Goal: Task Accomplishment & Management: Use online tool/utility

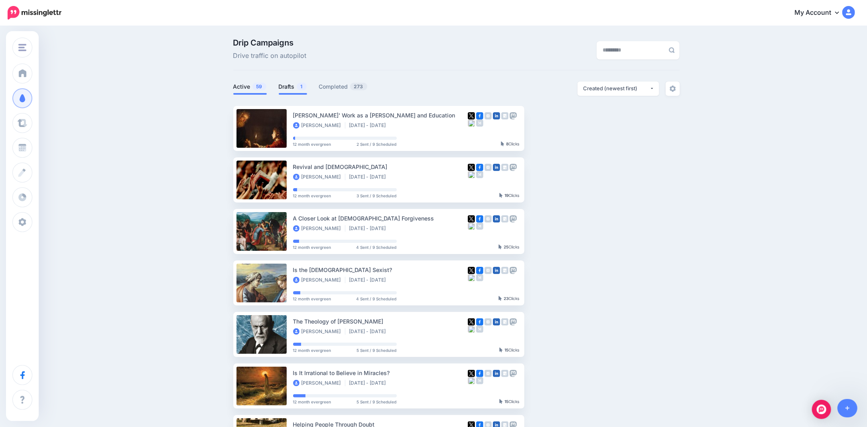
click at [287, 90] on link "Drafts 1" at bounding box center [293, 87] width 28 height 10
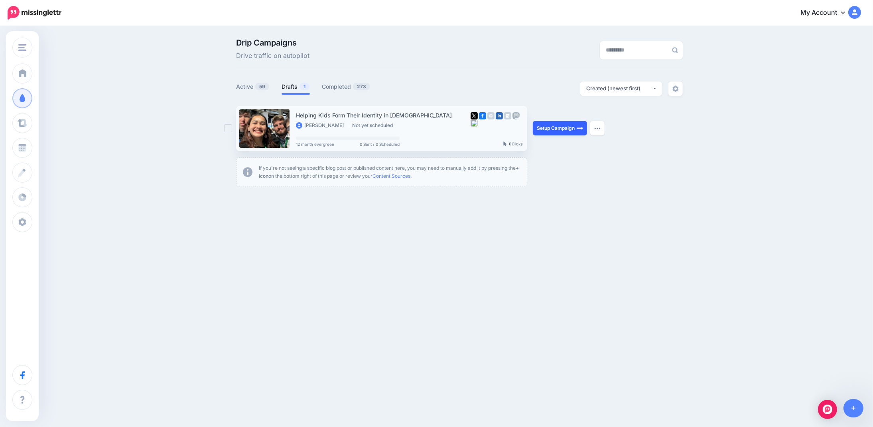
click at [565, 130] on link "Setup Campaign" at bounding box center [560, 128] width 54 height 14
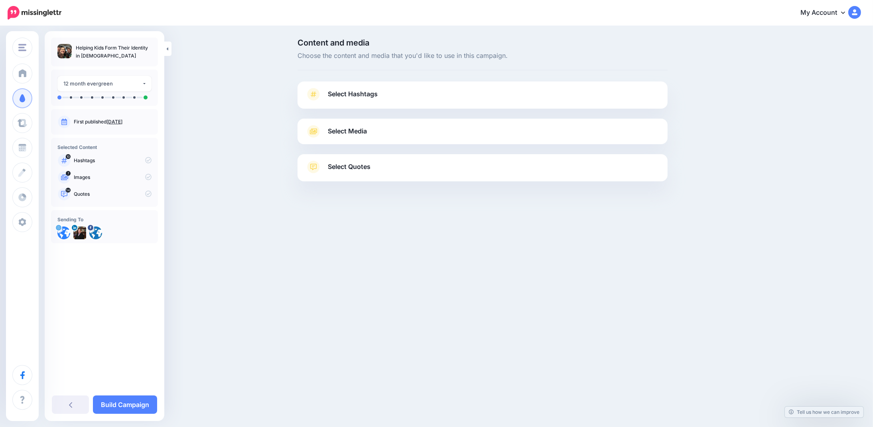
click at [351, 91] on span "Select Hashtags" at bounding box center [353, 94] width 50 height 11
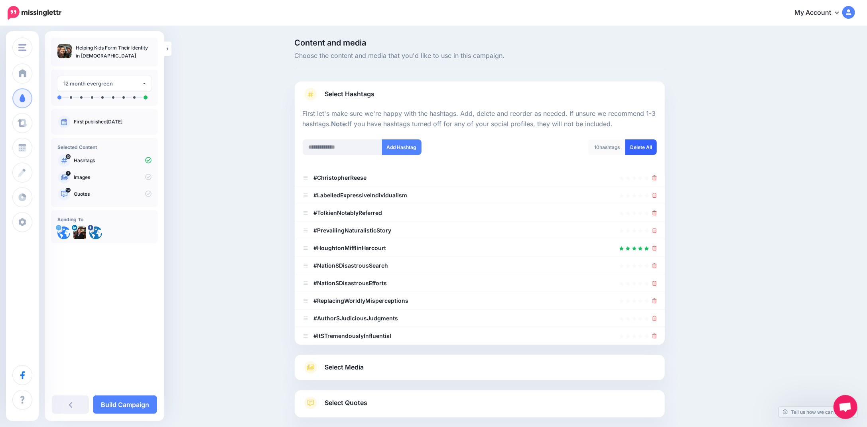
click at [639, 152] on link "Delete All" at bounding box center [642, 147] width 32 height 16
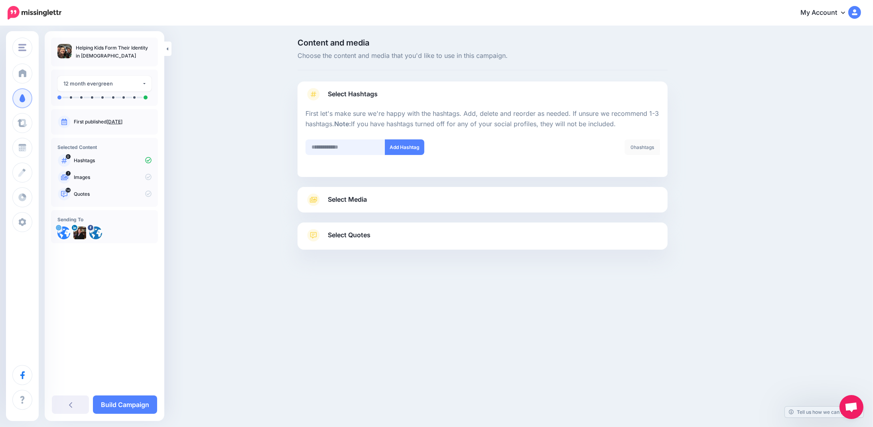
click at [323, 147] on input "text" at bounding box center [346, 147] width 80 height 16
type input "*"
type input "******"
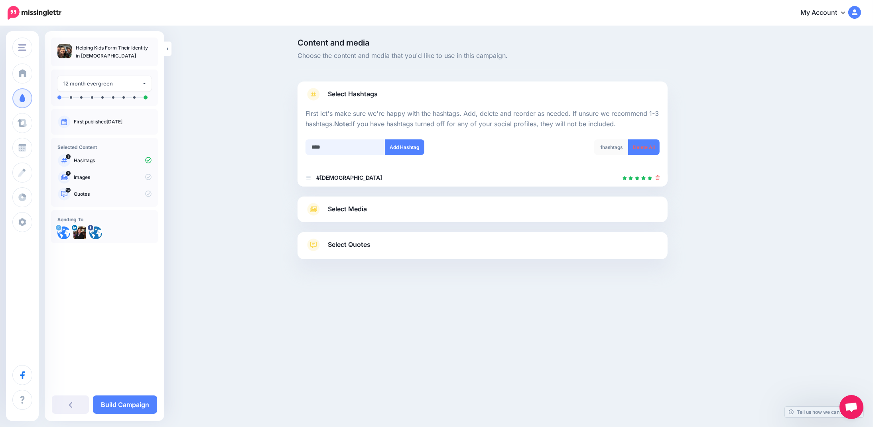
type input "*****"
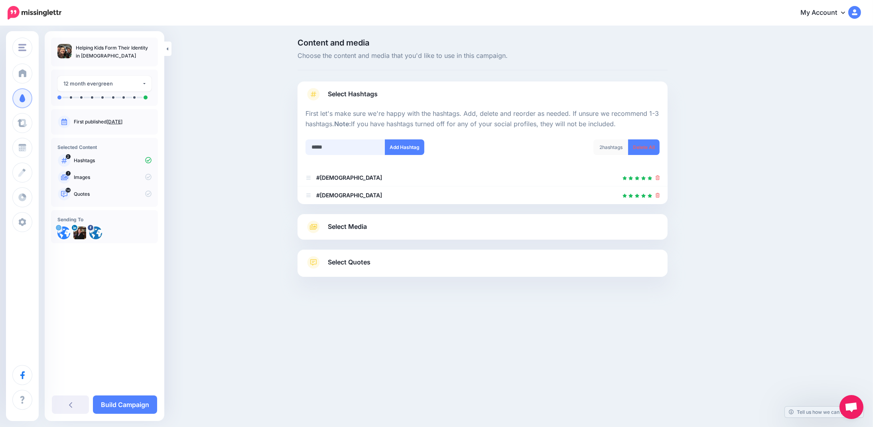
type input "******"
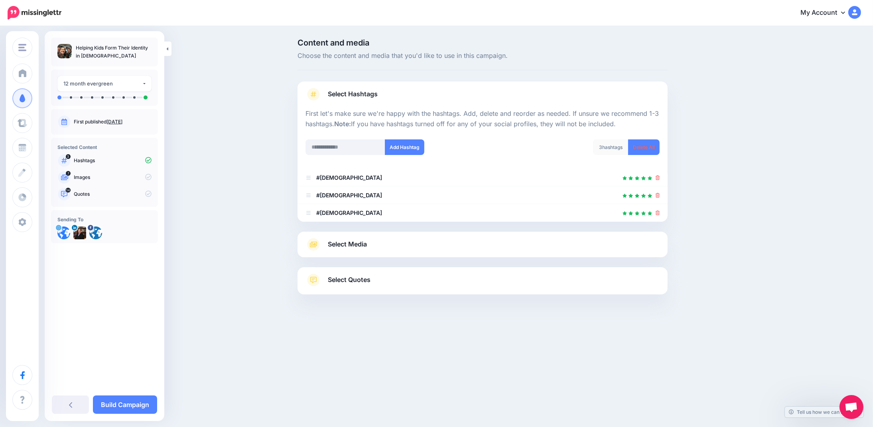
click at [354, 243] on span "Select Media" at bounding box center [347, 244] width 39 height 11
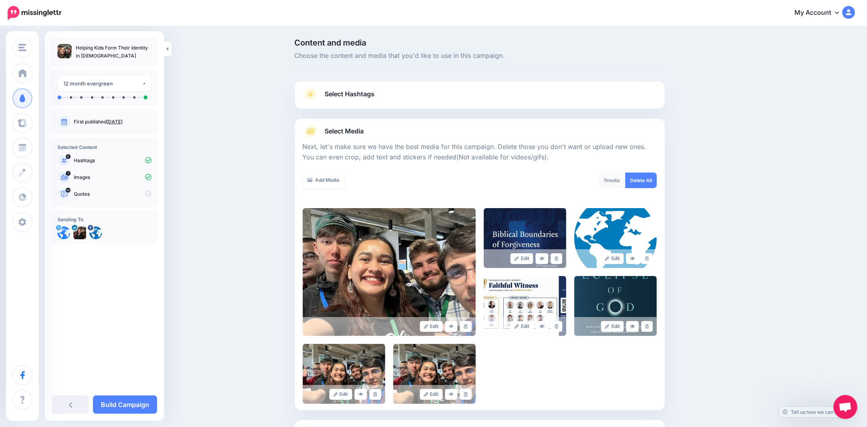
scroll to position [71, 0]
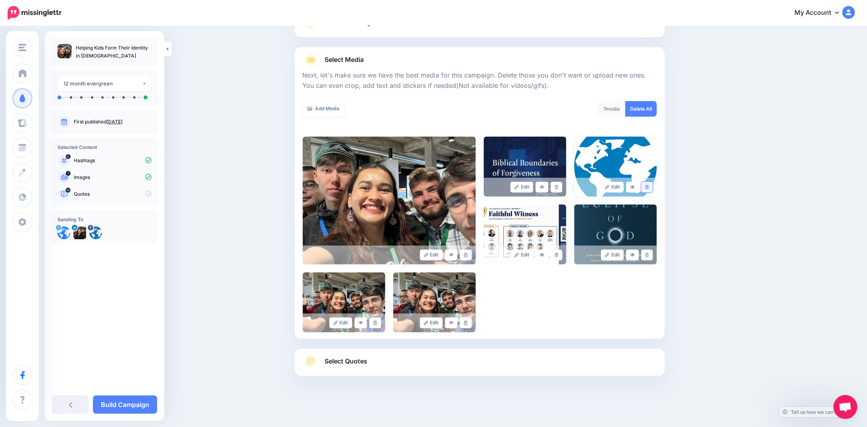
click at [649, 186] on icon at bounding box center [648, 187] width 4 height 4
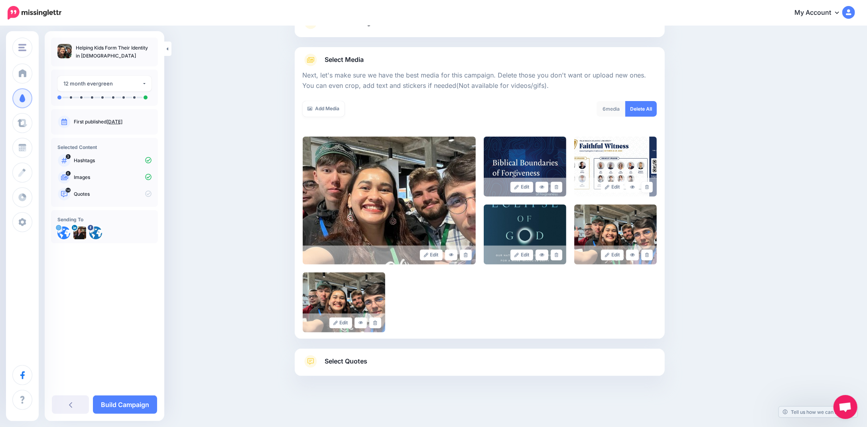
click at [649, 186] on icon at bounding box center [648, 187] width 4 height 4
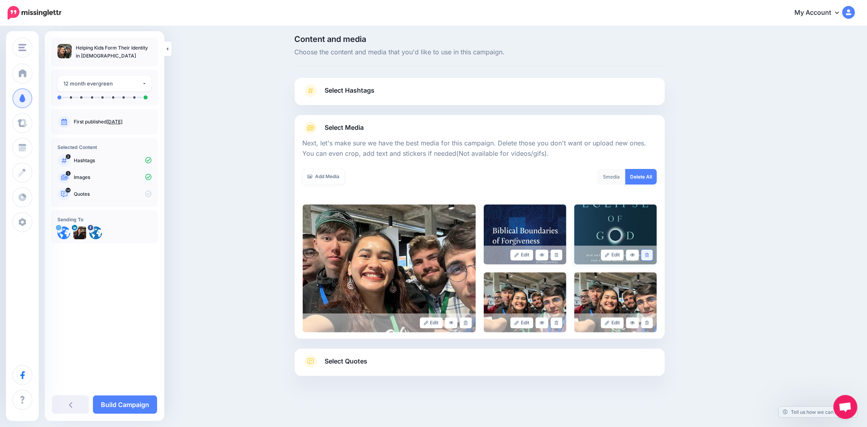
click at [653, 255] on link at bounding box center [648, 254] width 12 height 11
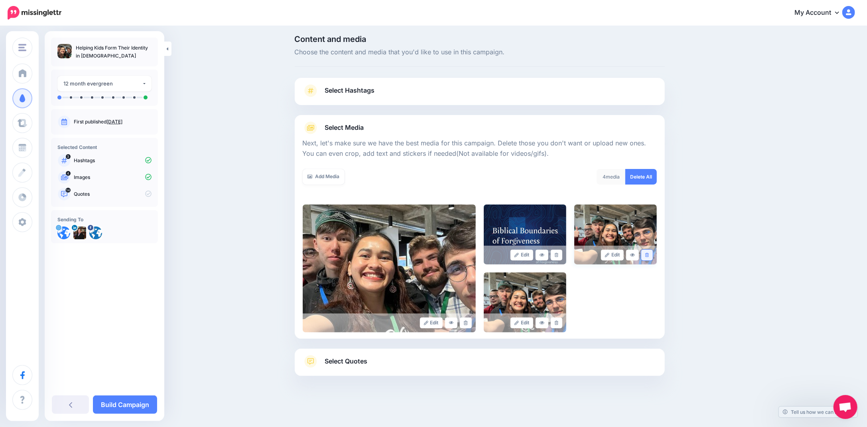
click at [649, 254] on icon at bounding box center [648, 255] width 4 height 4
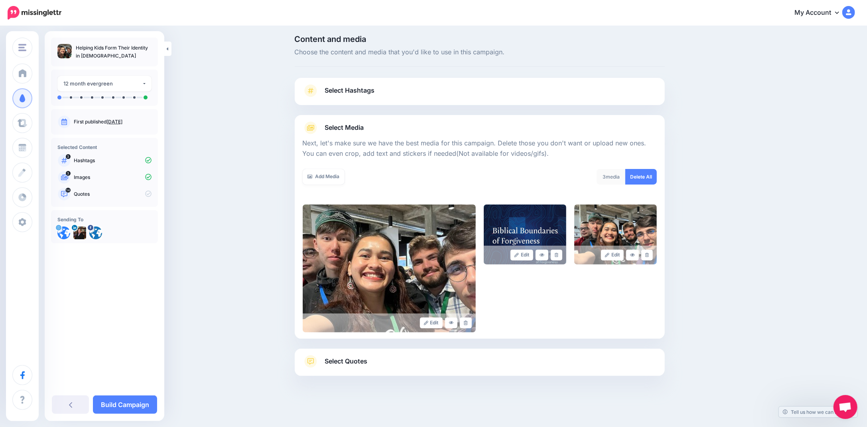
click at [649, 254] on icon at bounding box center [648, 255] width 4 height 4
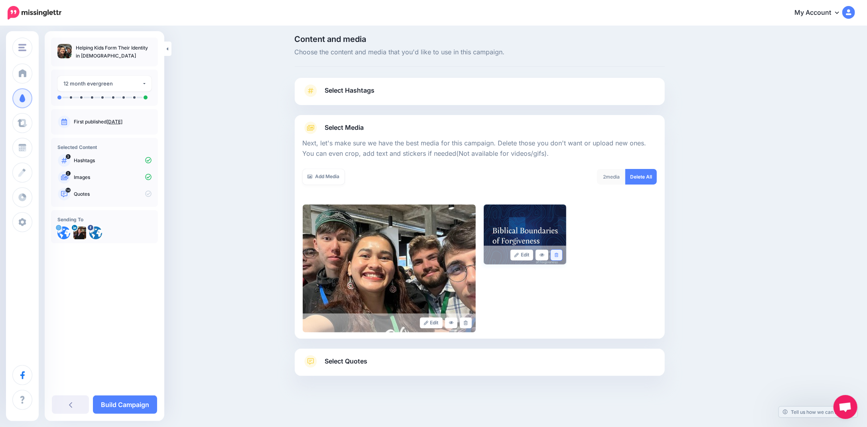
click at [559, 254] on icon at bounding box center [557, 255] width 4 height 4
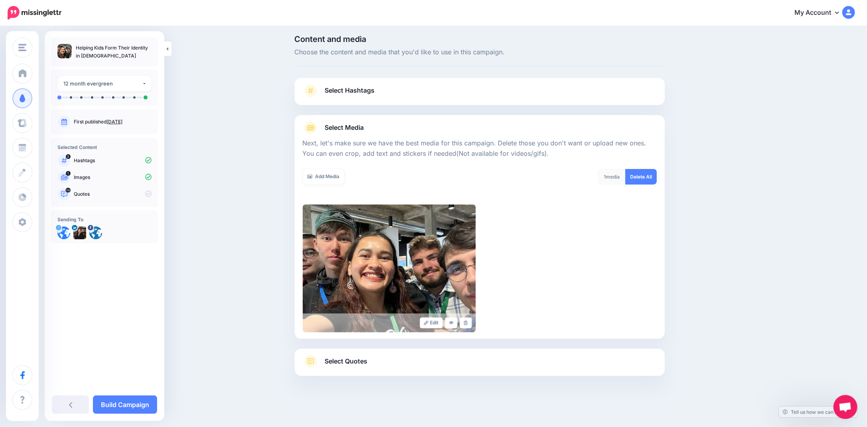
click at [350, 356] on span "Select Quotes" at bounding box center [346, 361] width 43 height 11
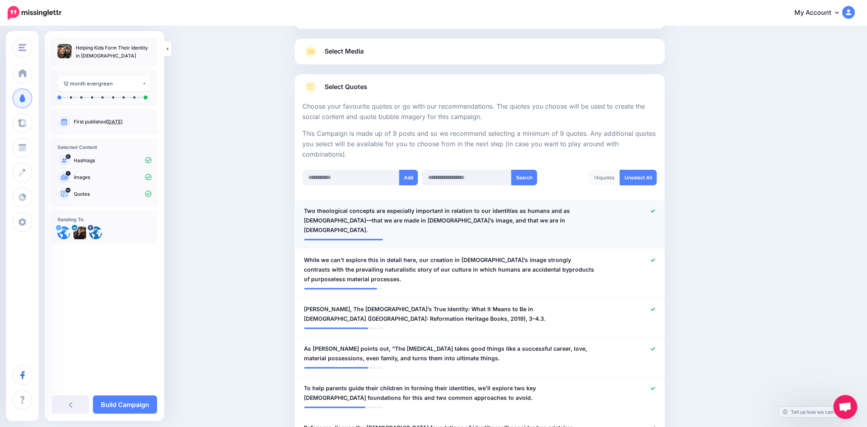
scroll to position [119, 0]
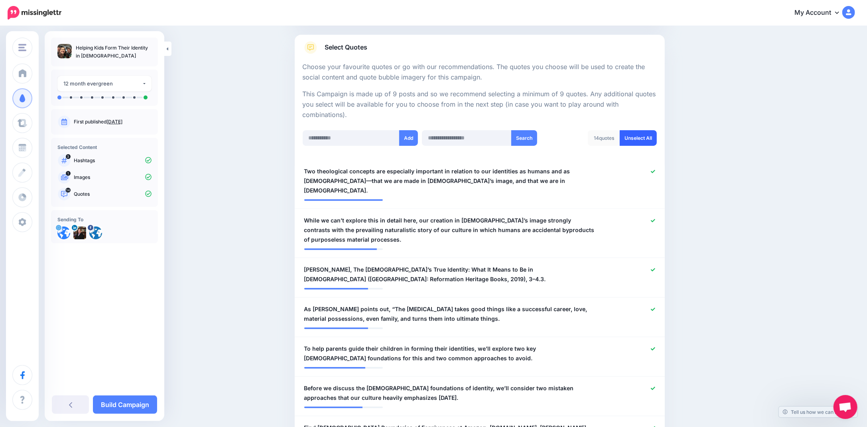
click at [640, 136] on link "Unselect All" at bounding box center [638, 138] width 37 height 16
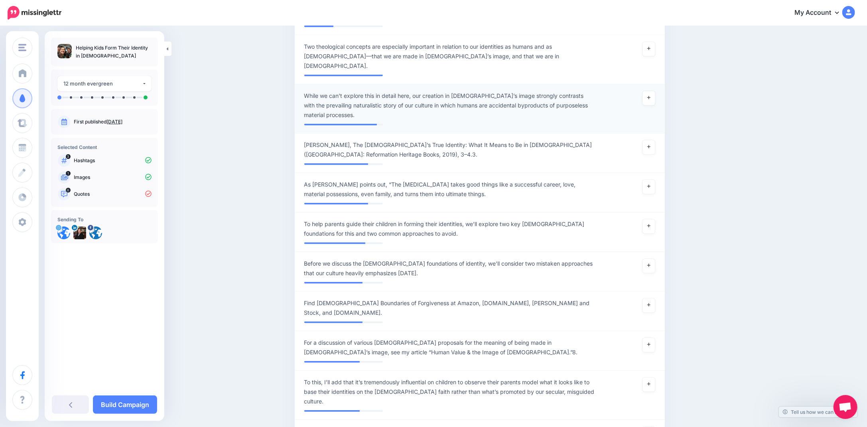
scroll to position [119, 0]
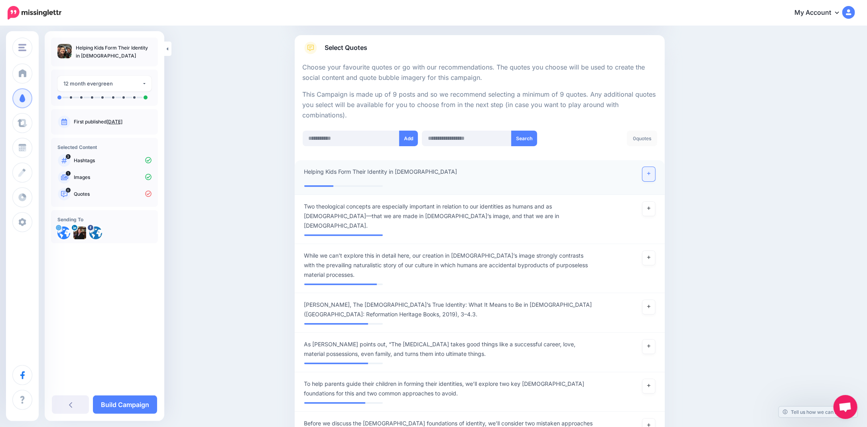
click at [651, 172] on icon at bounding box center [649, 173] width 3 height 4
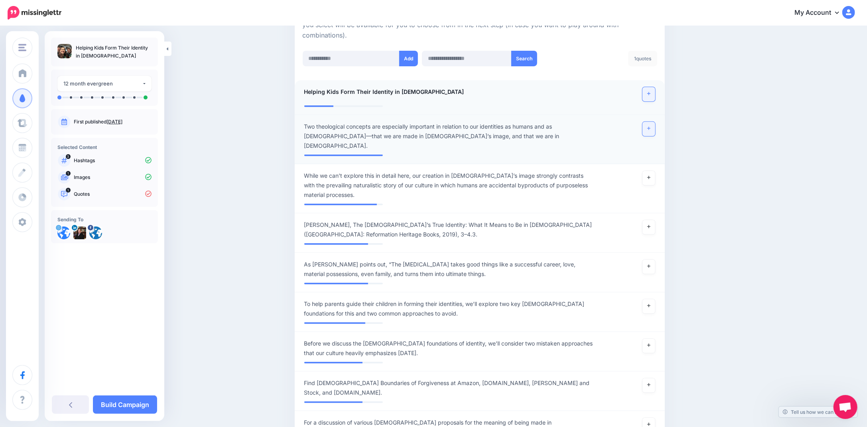
click at [654, 131] on link at bounding box center [649, 129] width 13 height 14
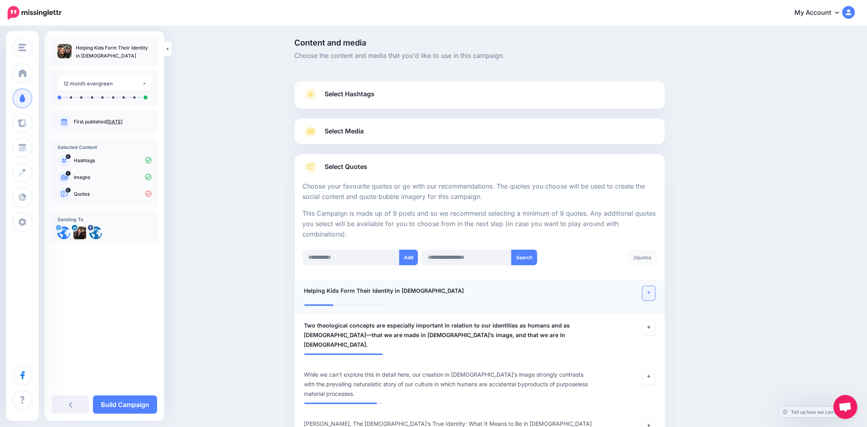
click at [382, 128] on link "Select Media" at bounding box center [480, 131] width 354 height 13
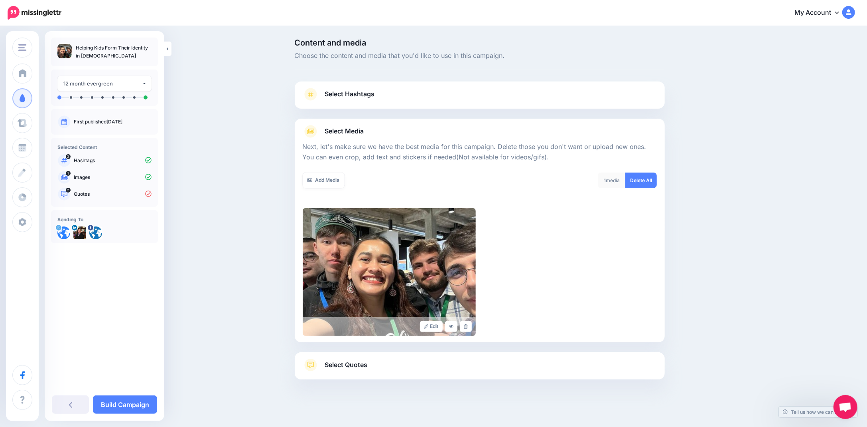
click at [375, 93] on span "Select Hashtags" at bounding box center [350, 94] width 50 height 11
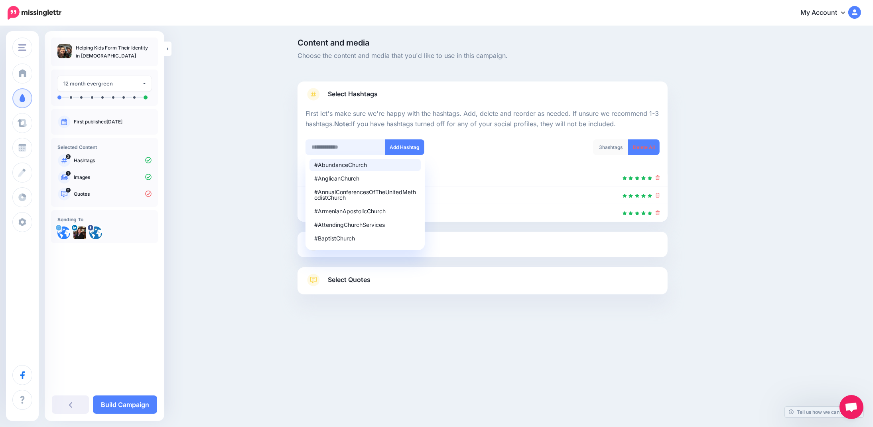
click at [318, 144] on input "text" at bounding box center [346, 147] width 80 height 16
type input "**********"
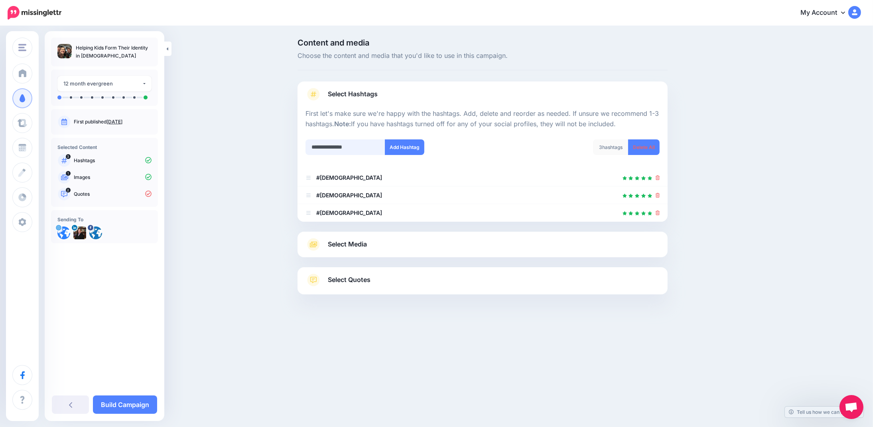
drag, startPoint x: 365, startPoint y: 146, endPoint x: 275, endPoint y: 145, distance: 89.8
click at [275, 145] on div "**********" at bounding box center [436, 186] width 873 height 319
type input "********"
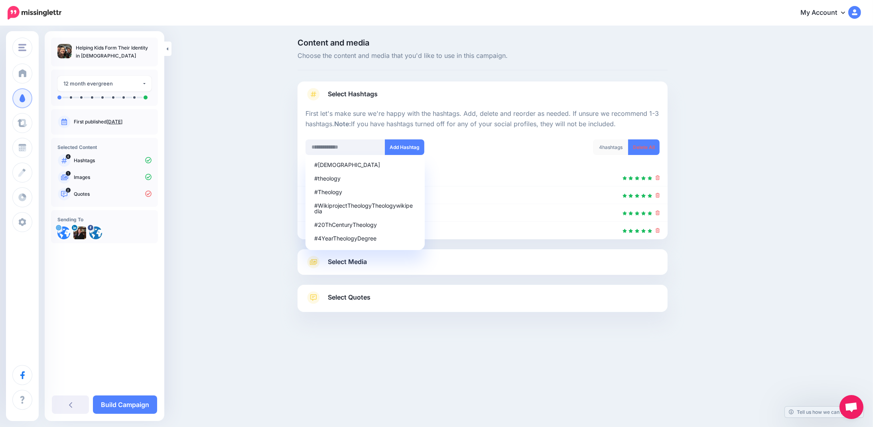
click at [349, 293] on span "Select Quotes" at bounding box center [349, 297] width 43 height 11
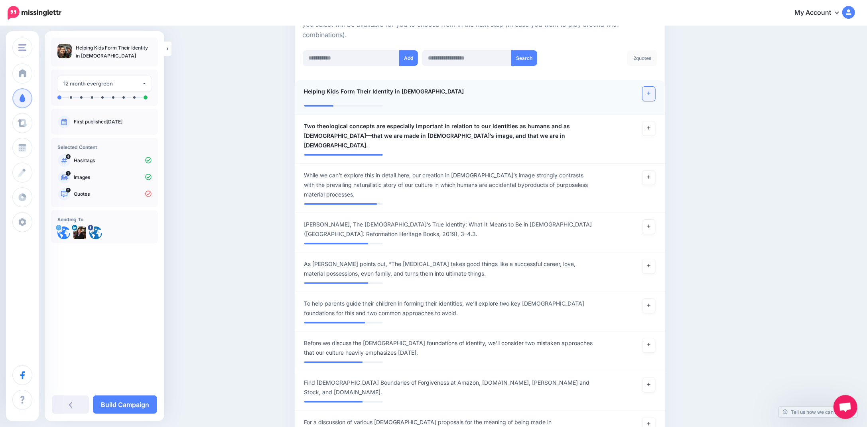
scroll to position [239, 0]
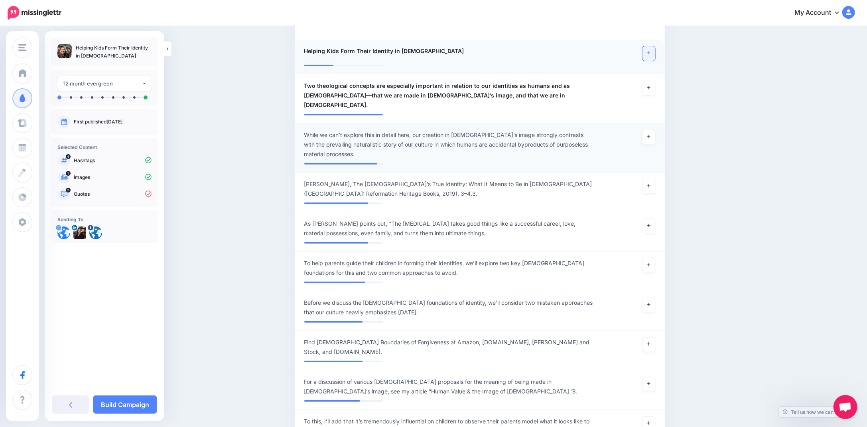
click at [417, 130] on span "While we can’t explore this in detail here, our creation in God’s image strongl…" at bounding box center [449, 144] width 291 height 29
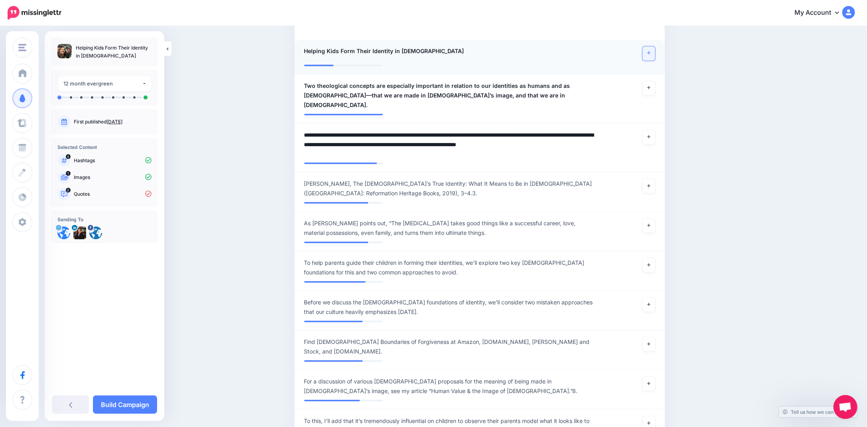
drag, startPoint x: 418, startPoint y: 124, endPoint x: 271, endPoint y: 123, distance: 147.6
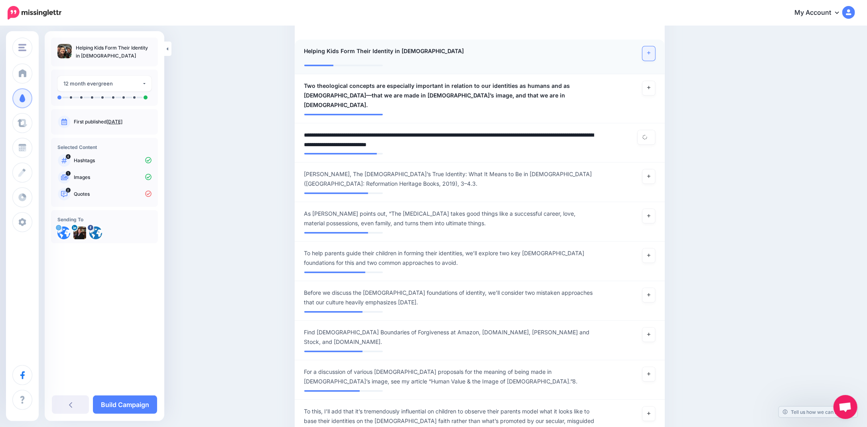
type textarea "**********"
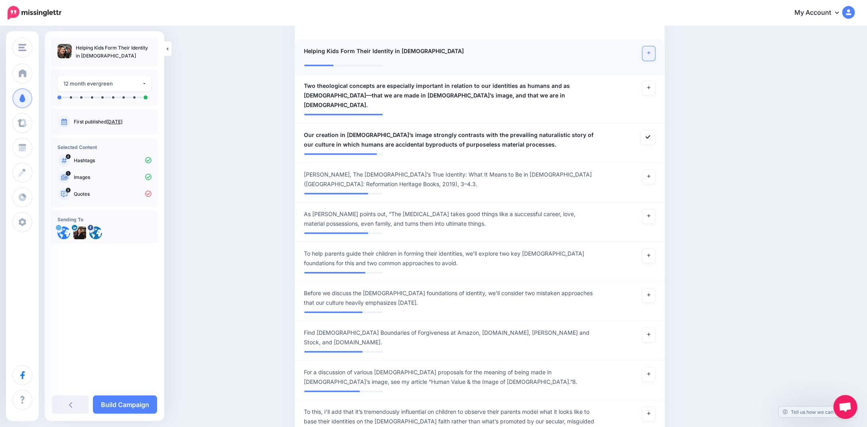
scroll to position [279, 0]
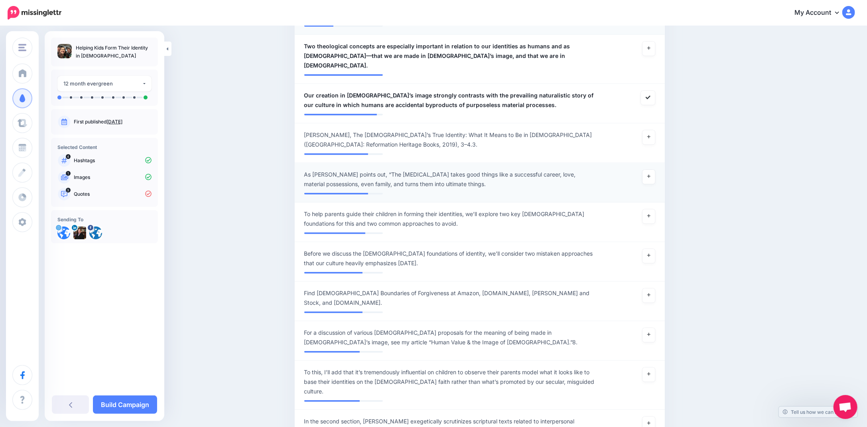
click at [385, 170] on span "As Timothy Keller points out, “The human heart takes good things like a success…" at bounding box center [449, 179] width 291 height 19
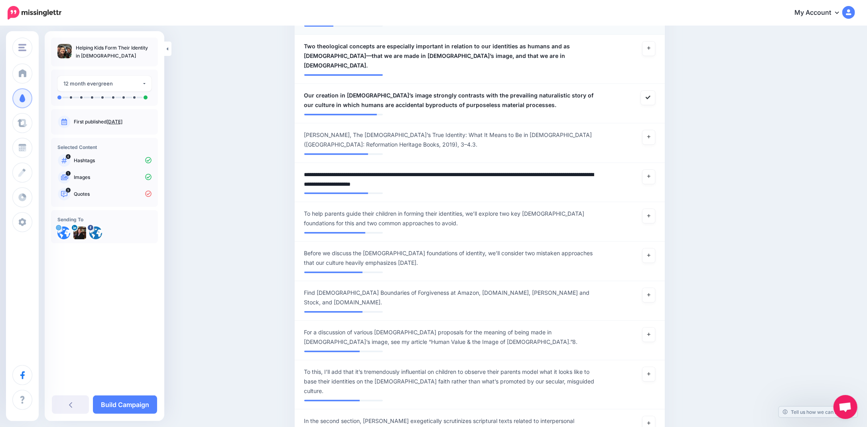
drag, startPoint x: 385, startPoint y: 163, endPoint x: 270, endPoint y: 163, distance: 114.9
type textarea "**********"
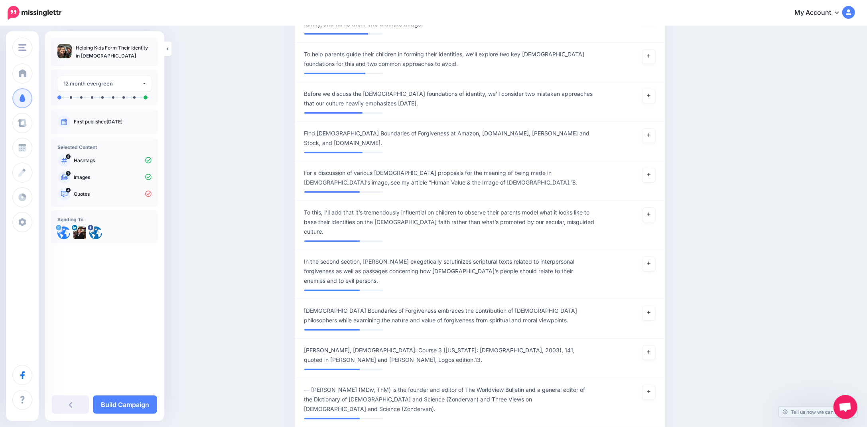
scroll to position [479, 0]
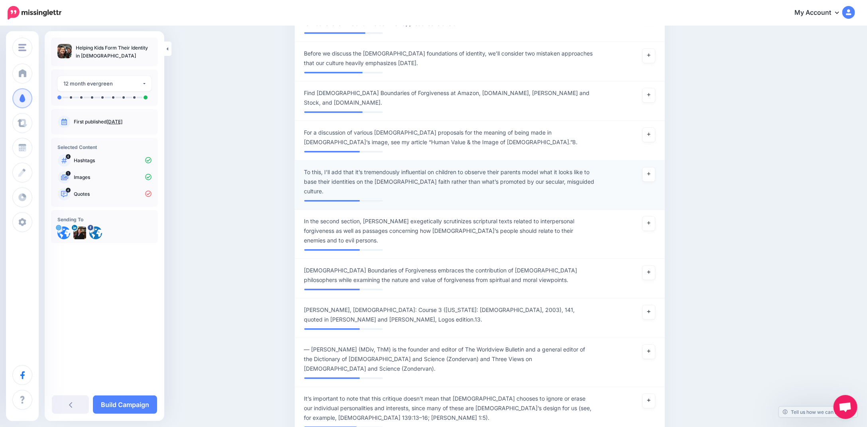
click at [363, 167] on span "To this, I’ll add that it’s tremendously influential on children to observe the…" at bounding box center [449, 181] width 291 height 29
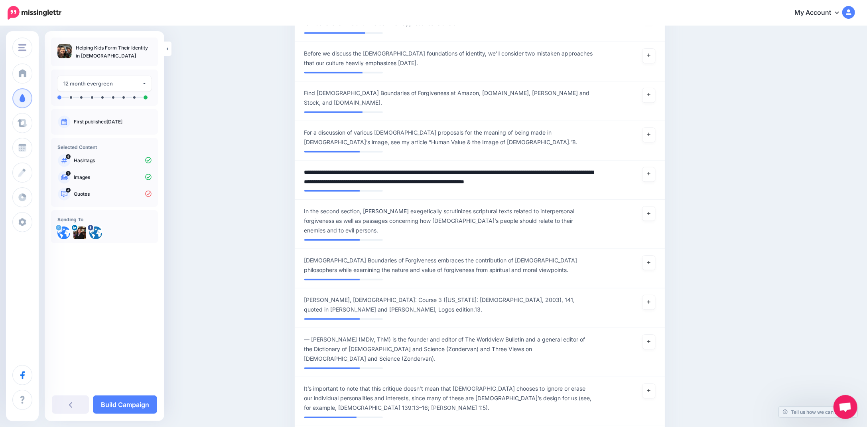
drag, startPoint x: 358, startPoint y: 156, endPoint x: 249, endPoint y: 154, distance: 108.5
click at [475, 167] on textarea "**********" at bounding box center [449, 176] width 291 height 19
drag, startPoint x: 504, startPoint y: 167, endPoint x: 534, endPoint y: 171, distance: 30.2
click at [534, 171] on textarea "**********" at bounding box center [449, 176] width 291 height 19
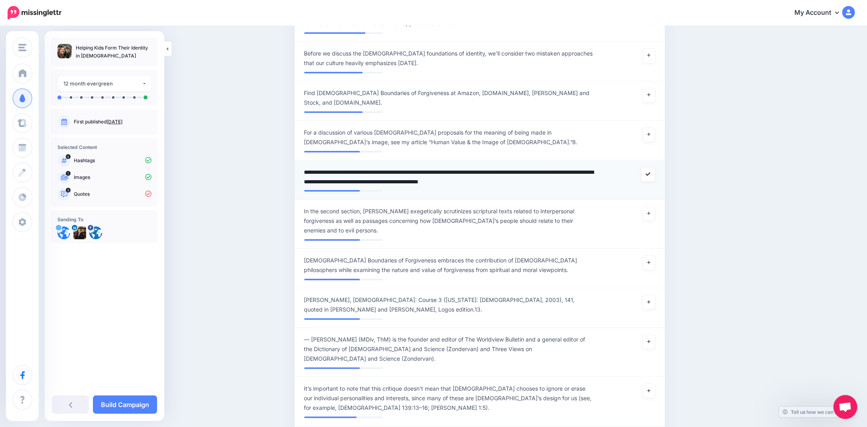
click at [541, 167] on textarea "**********" at bounding box center [449, 176] width 291 height 19
type textarea "**********"
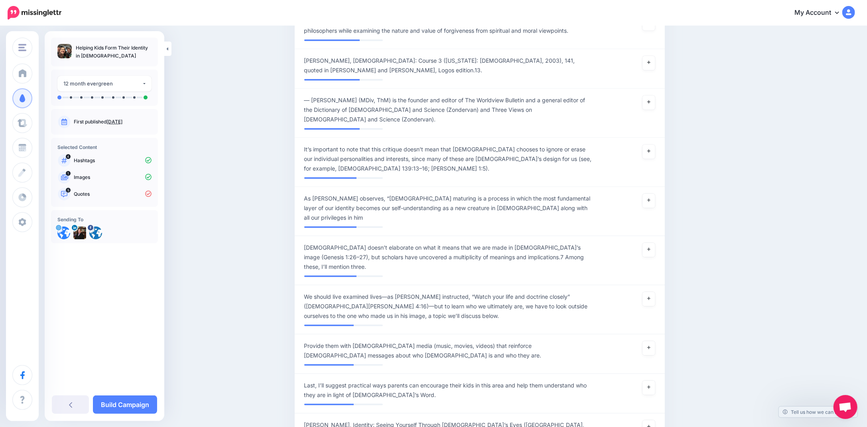
scroll to position [758, 0]
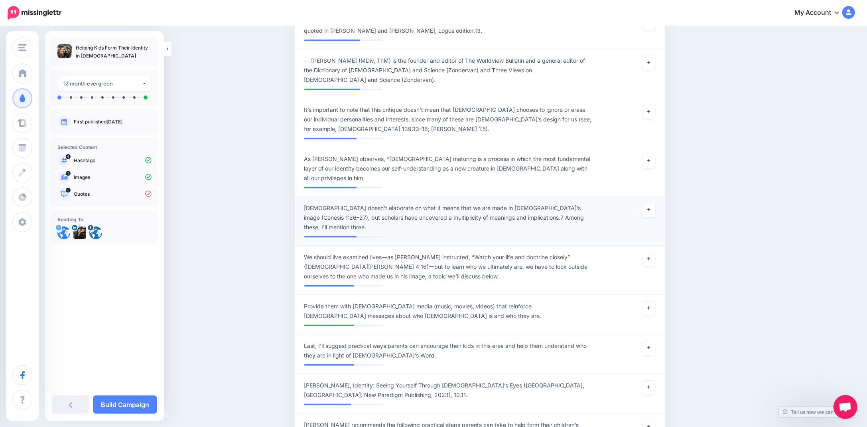
click at [450, 203] on span "Scripture doesn’t elaborate on what it means that we are made in God’s image (G…" at bounding box center [449, 217] width 291 height 29
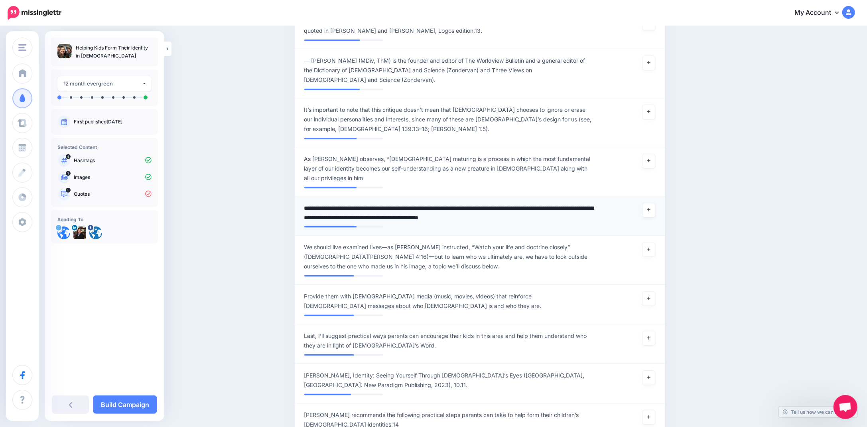
click at [564, 203] on textarea "**********" at bounding box center [449, 212] width 291 height 19
type textarea "**********"
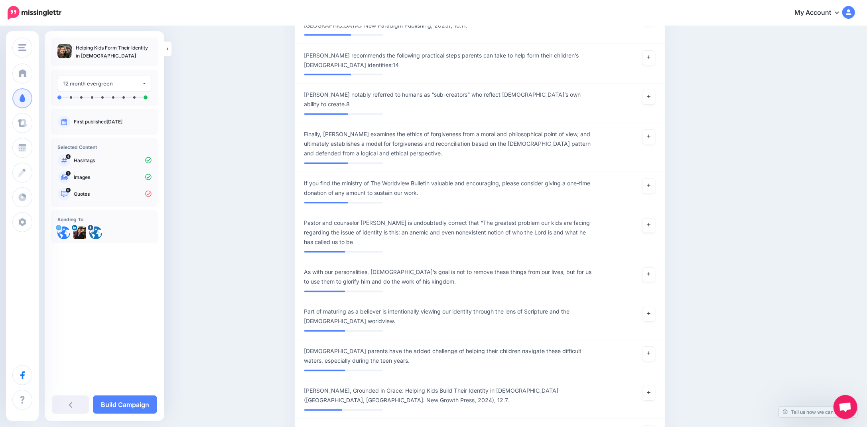
scroll to position [1157, 0]
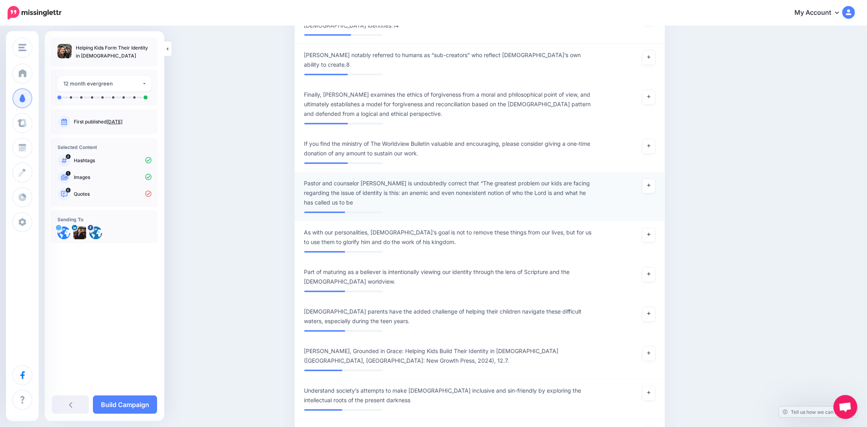
click at [448, 179] on span "Pastor and counselor Jonathan Holmes is undoubtedly correct that “The greatest …" at bounding box center [449, 193] width 291 height 29
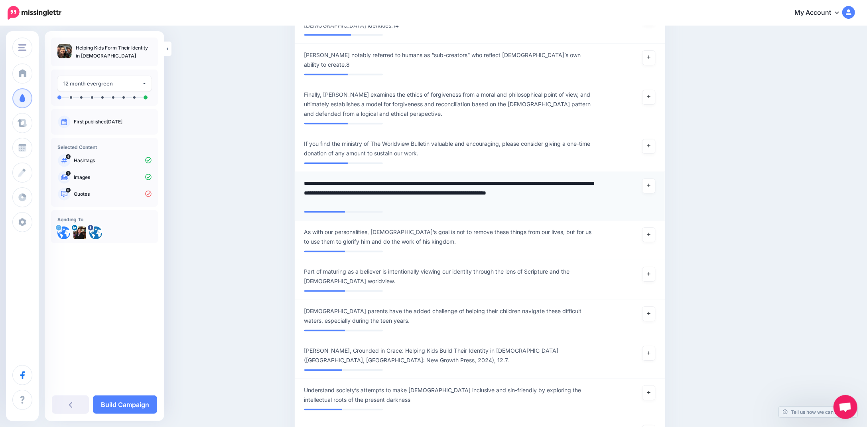
drag, startPoint x: 487, startPoint y: 143, endPoint x: 299, endPoint y: 146, distance: 188.4
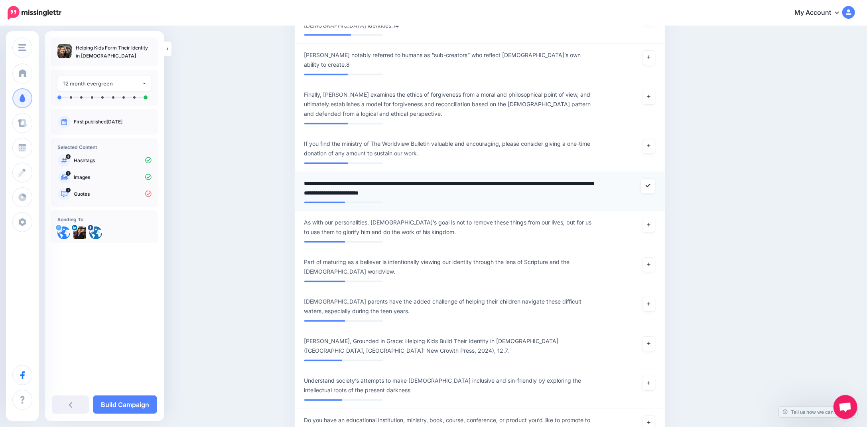
type textarea "**********"
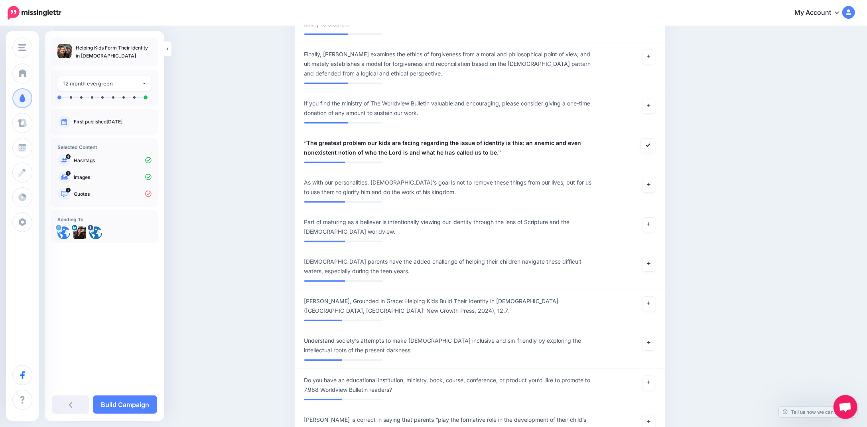
scroll to position [1237, 0]
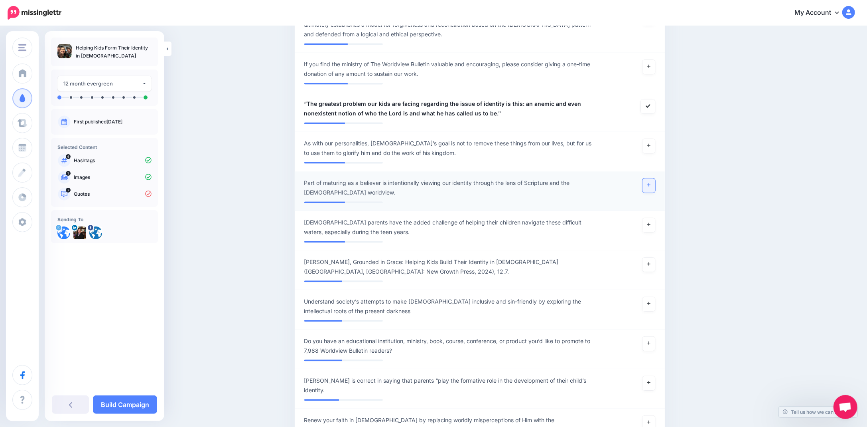
click at [650, 178] on link at bounding box center [649, 185] width 13 height 14
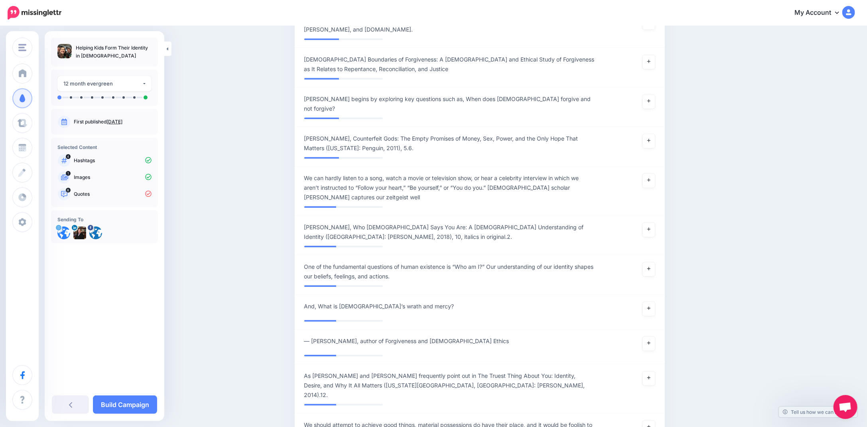
scroll to position [1715, 0]
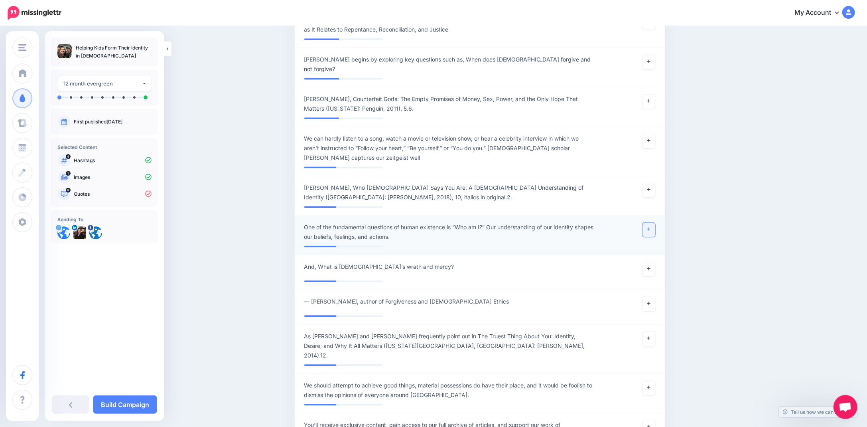
click at [653, 222] on link at bounding box center [649, 229] width 13 height 14
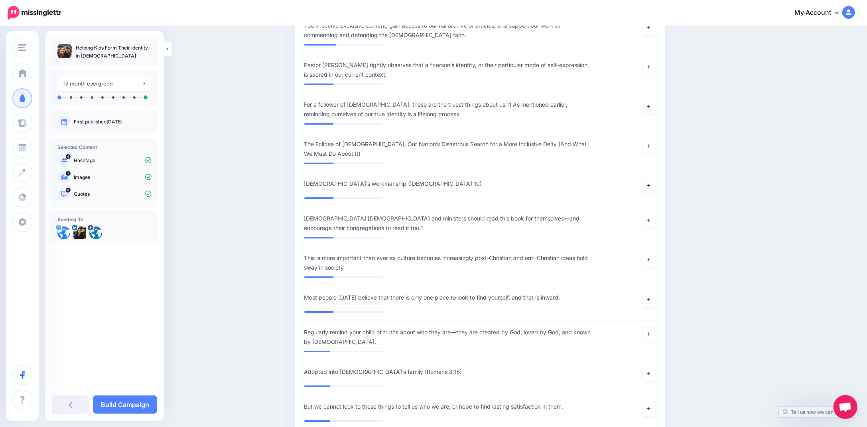
scroll to position [2155, 0]
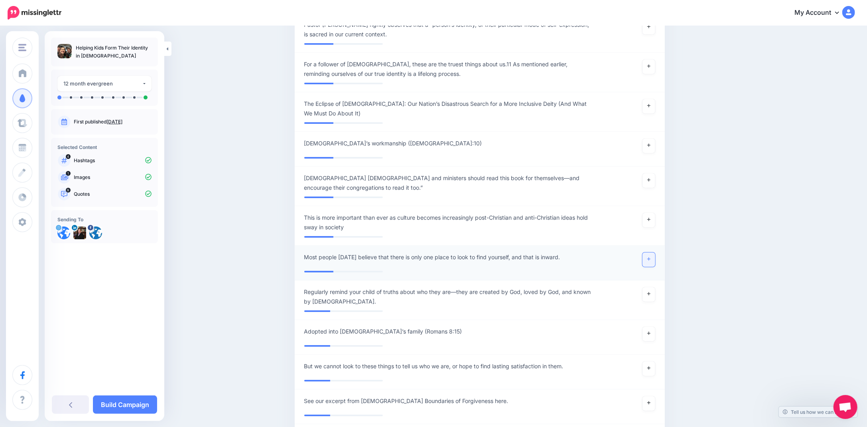
click at [650, 252] on link at bounding box center [649, 259] width 13 height 14
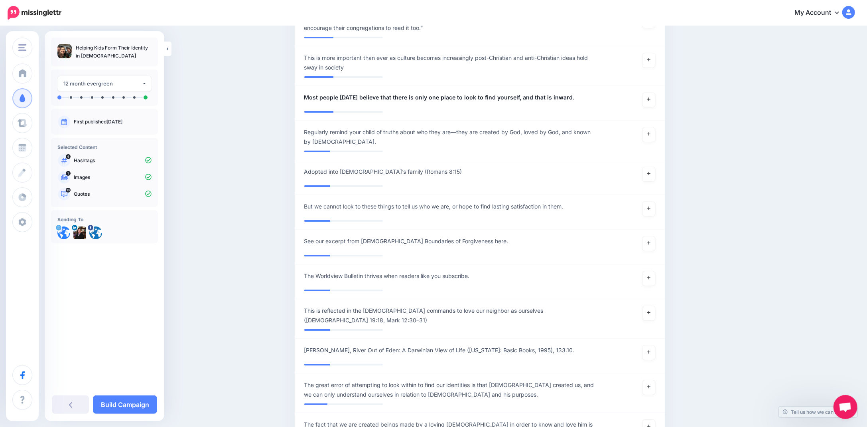
scroll to position [2434, 0]
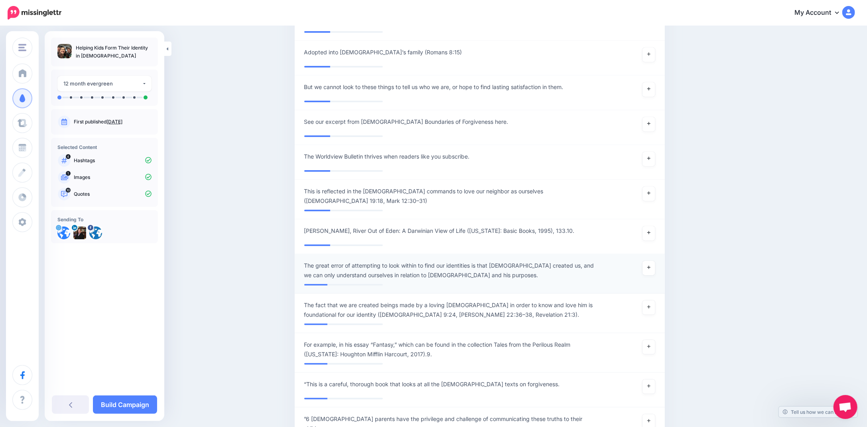
click at [660, 261] on div at bounding box center [631, 270] width 61 height 19
click at [650, 265] on icon at bounding box center [649, 267] width 3 height 4
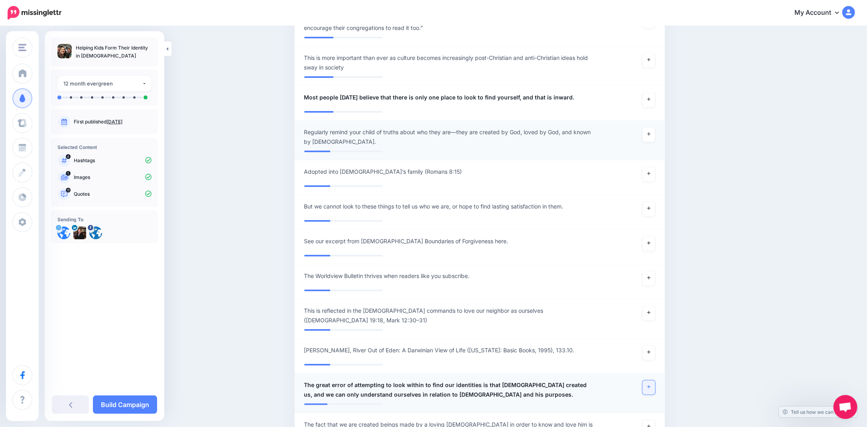
scroll to position [2274, 0]
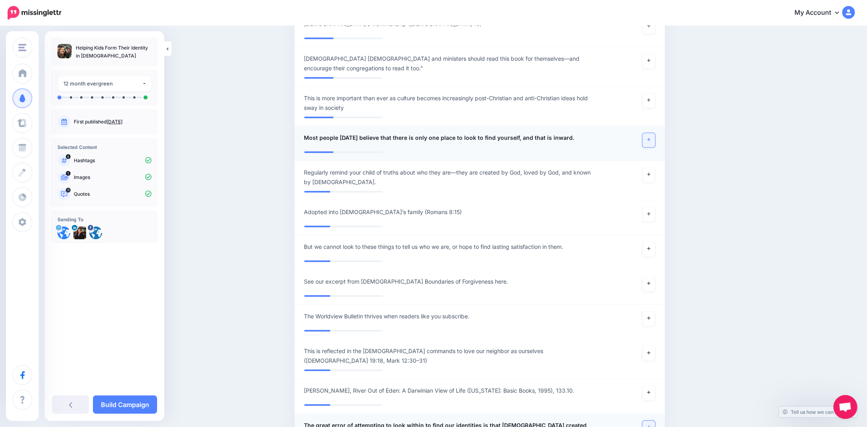
click at [655, 133] on link at bounding box center [649, 140] width 13 height 14
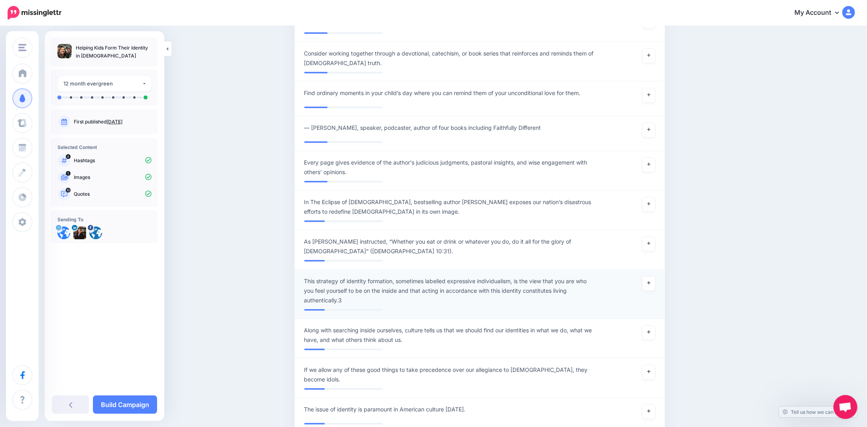
scroll to position [2953, 0]
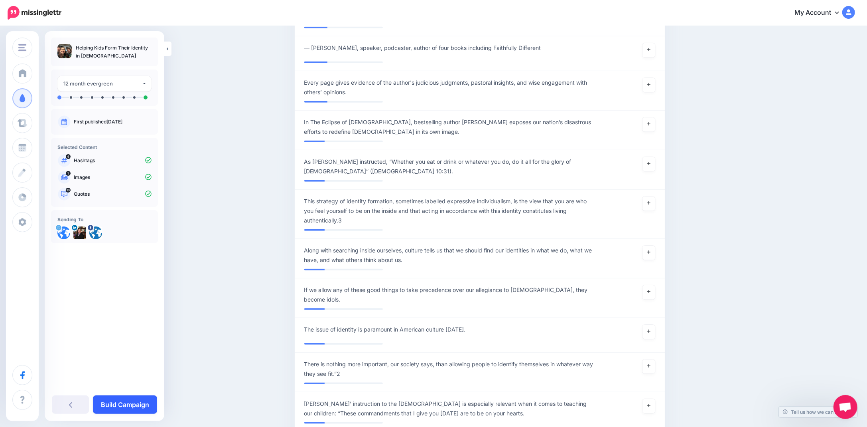
click at [123, 406] on link "Build Campaign" at bounding box center [125, 404] width 64 height 18
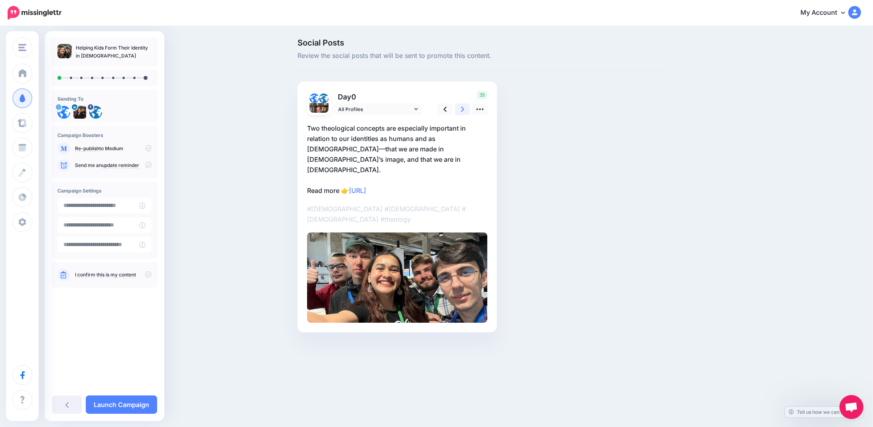
click at [460, 109] on link at bounding box center [462, 109] width 15 height 12
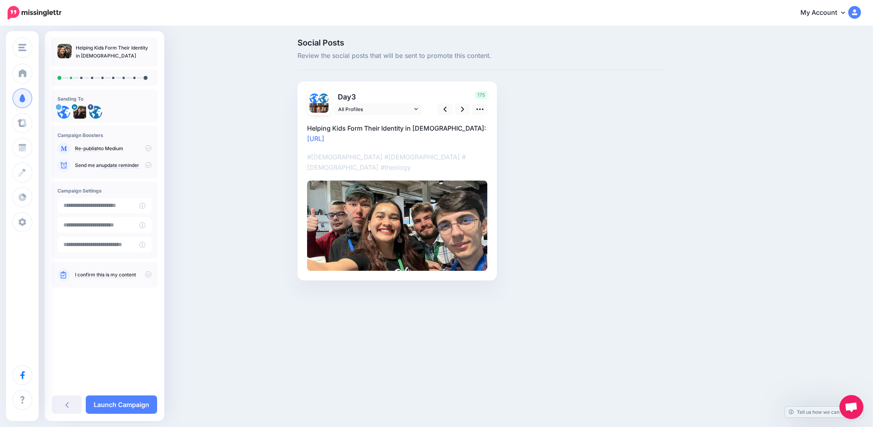
click at [433, 125] on p "Helping Kids Form Their Identity in Christ: https://lttr.ai/AiCYB" at bounding box center [397, 133] width 180 height 21
click at [435, 127] on textarea "**********" at bounding box center [397, 133] width 180 height 21
type textarea "**********"
click at [462, 109] on icon at bounding box center [462, 109] width 3 height 8
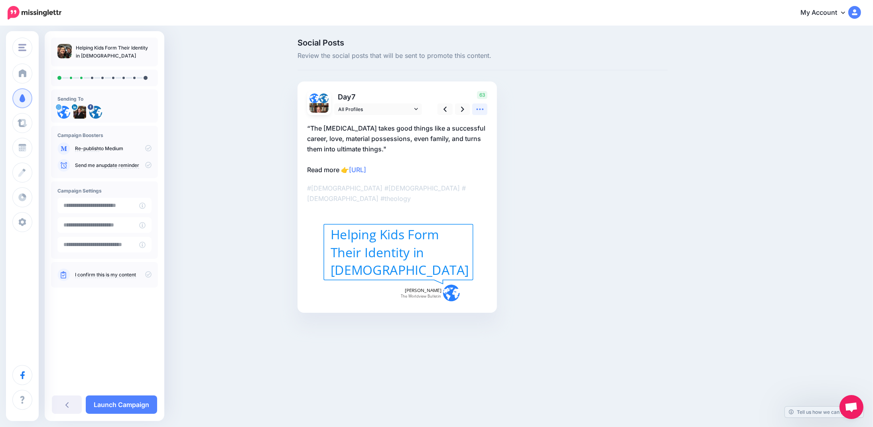
click at [478, 108] on icon at bounding box center [480, 109] width 8 height 8
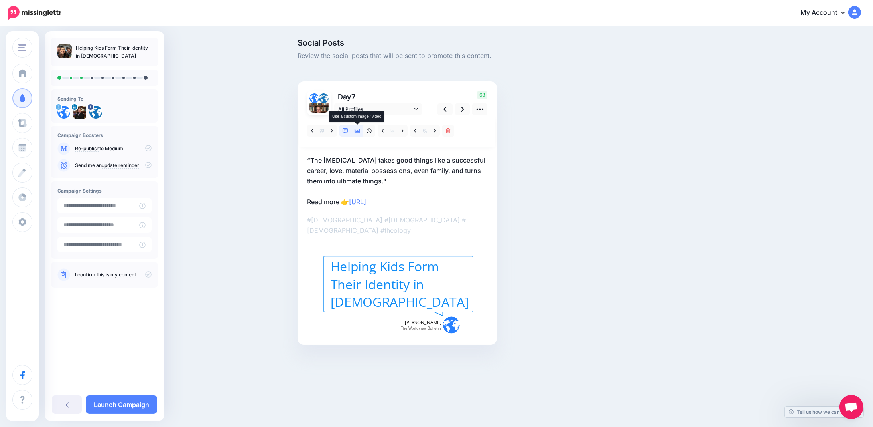
click at [355, 131] on icon at bounding box center [358, 131] width 6 height 4
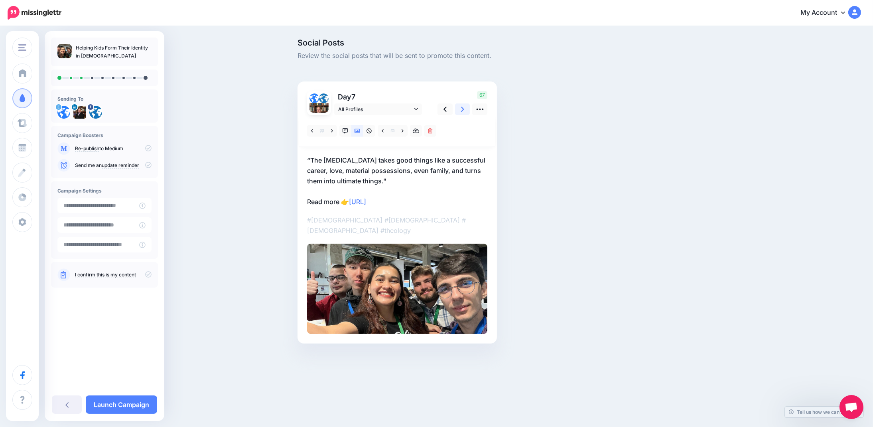
click at [462, 108] on icon at bounding box center [462, 109] width 3 height 5
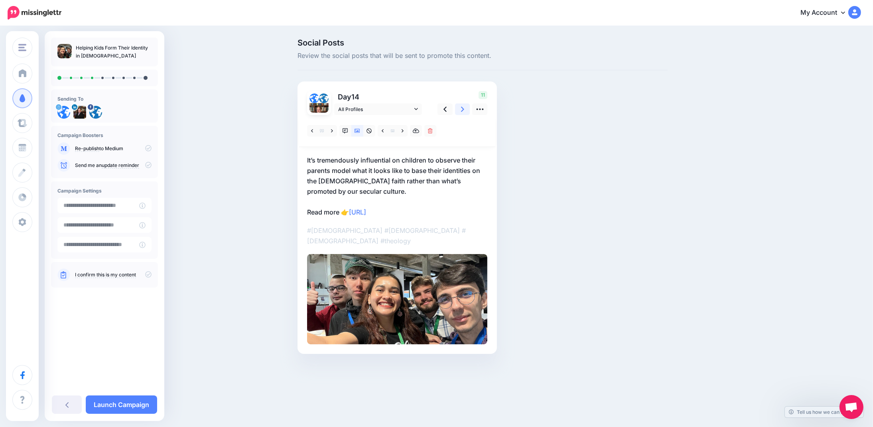
click at [458, 112] on link at bounding box center [462, 109] width 15 height 12
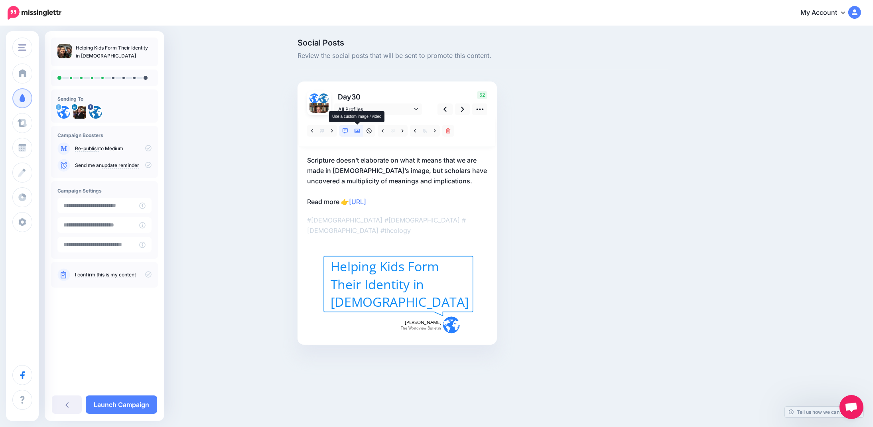
click at [358, 132] on icon at bounding box center [358, 131] width 6 height 6
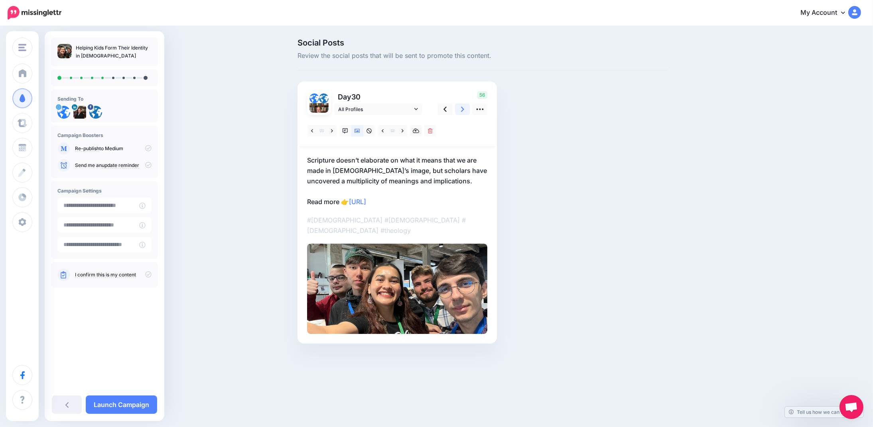
click at [463, 108] on icon at bounding box center [462, 109] width 3 height 5
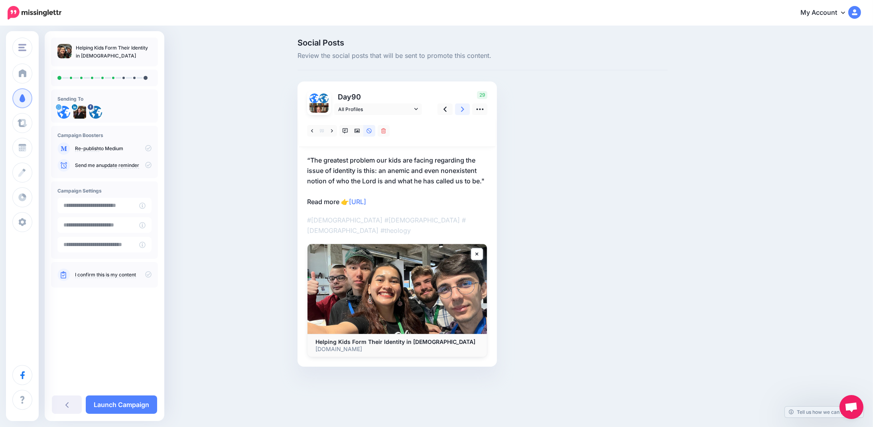
click at [462, 109] on icon at bounding box center [462, 109] width 3 height 8
click at [462, 108] on icon at bounding box center [462, 109] width 3 height 8
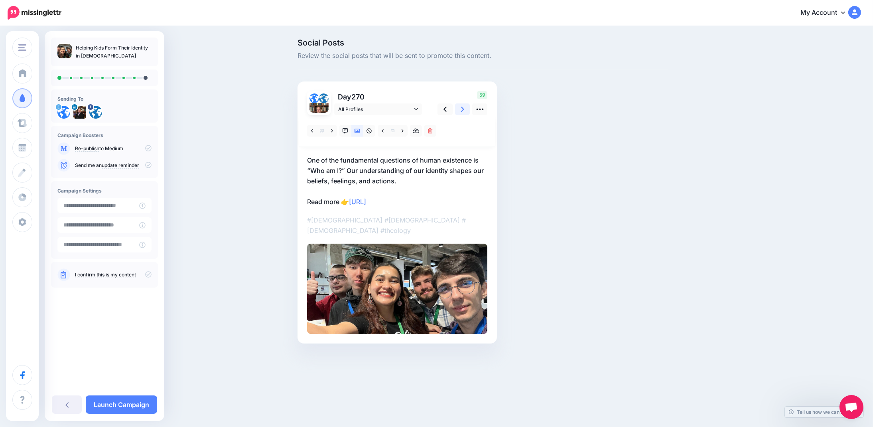
click at [470, 109] on link at bounding box center [462, 109] width 15 height 12
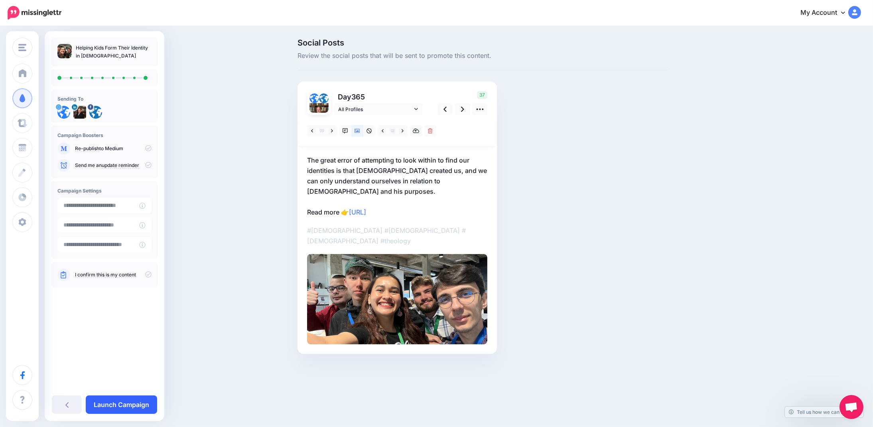
click at [107, 405] on link "Launch Campaign" at bounding box center [121, 404] width 71 height 18
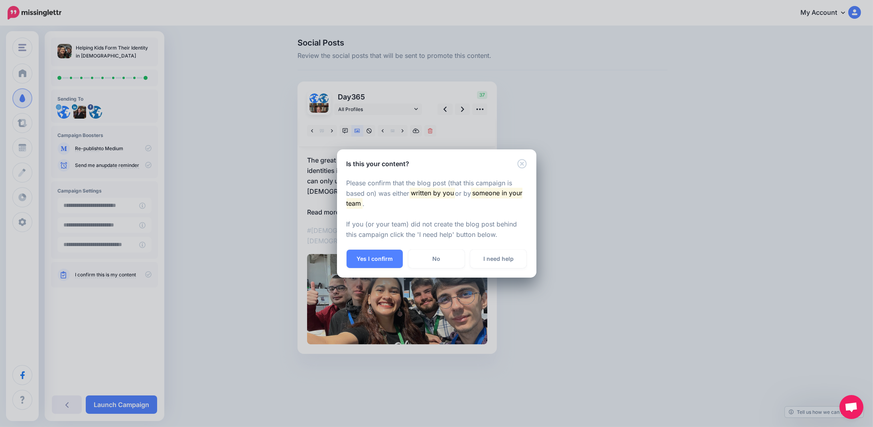
click at [384, 257] on button "Yes I confirm" at bounding box center [375, 258] width 56 height 18
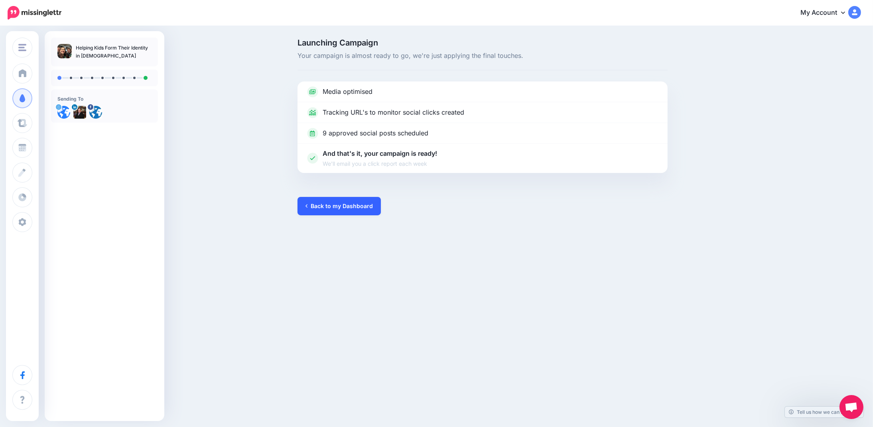
click at [338, 204] on link "Back to my Dashboard" at bounding box center [339, 206] width 83 height 18
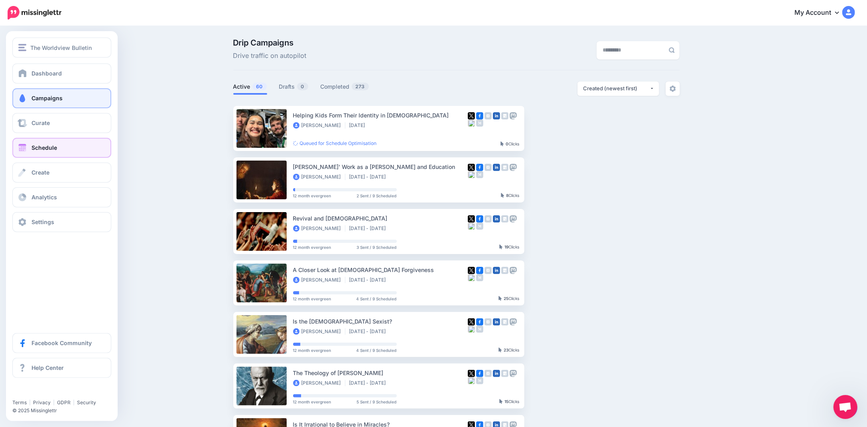
click at [33, 142] on link "Schedule" at bounding box center [61, 148] width 99 height 20
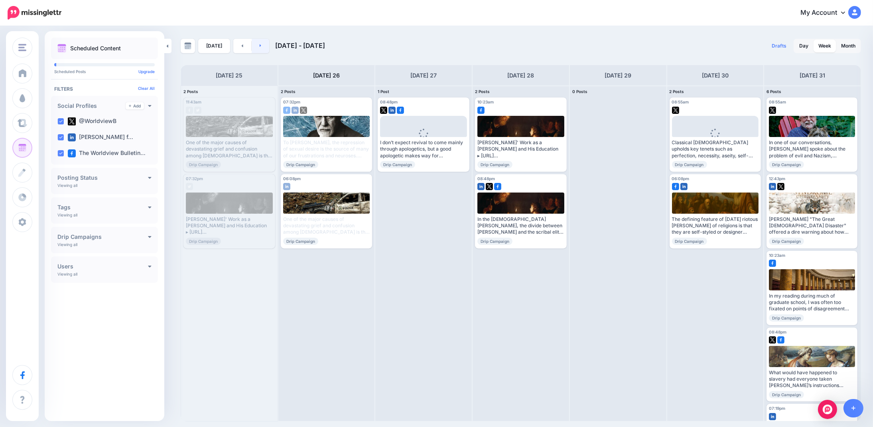
click at [255, 45] on link at bounding box center [261, 46] width 18 height 14
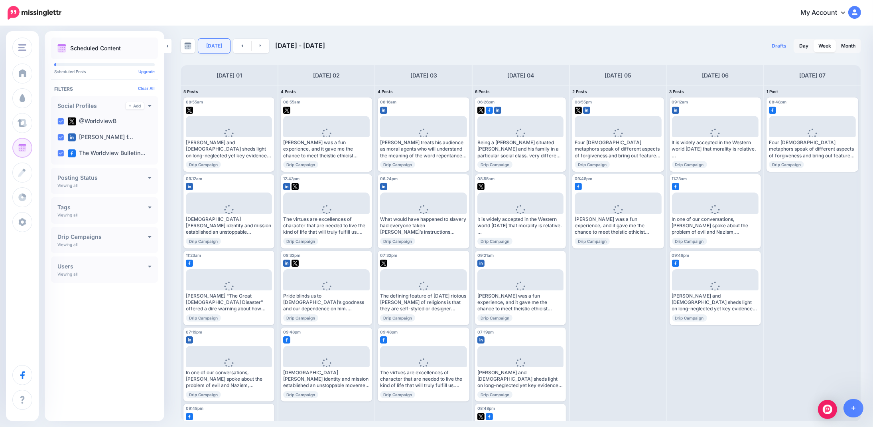
click at [204, 44] on link "[DATE]" at bounding box center [214, 46] width 32 height 14
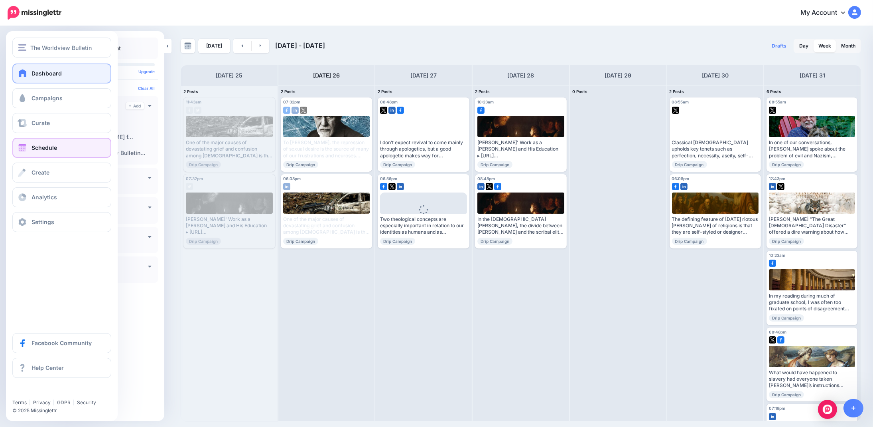
click at [31, 77] on link "Dashboard" at bounding box center [61, 73] width 99 height 20
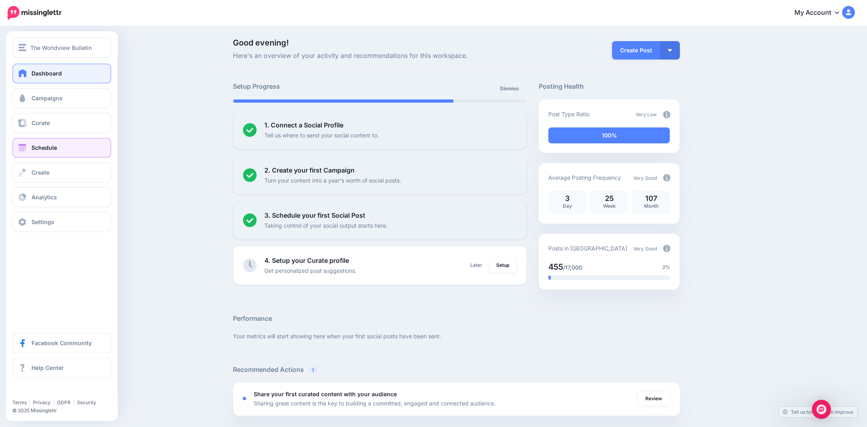
click at [33, 143] on link "Schedule" at bounding box center [61, 148] width 99 height 20
